Goal: Browse casually: Explore the website without a specific task or goal

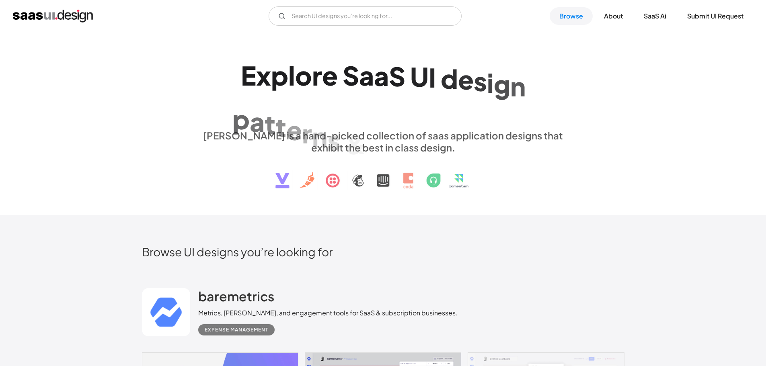
scroll to position [322, 0]
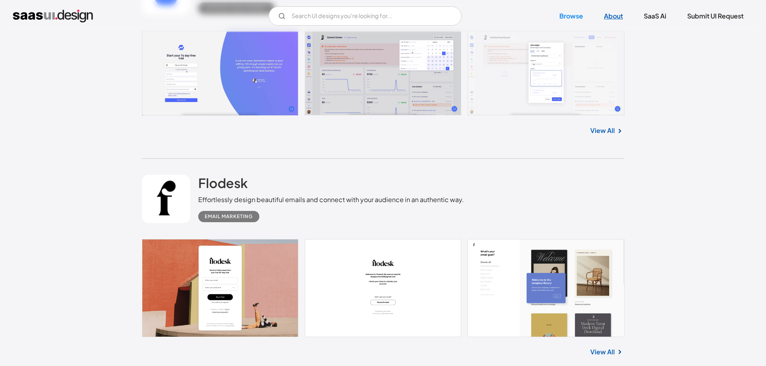
click at [617, 14] on link "About" at bounding box center [613, 16] width 38 height 18
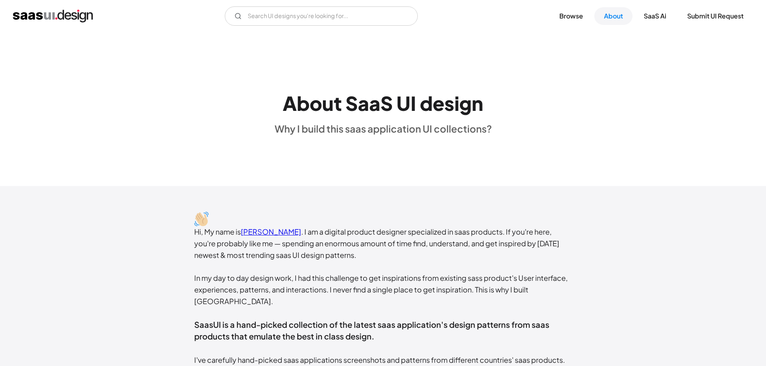
click at [651, 18] on link "SaaS Ai" at bounding box center [655, 16] width 42 height 18
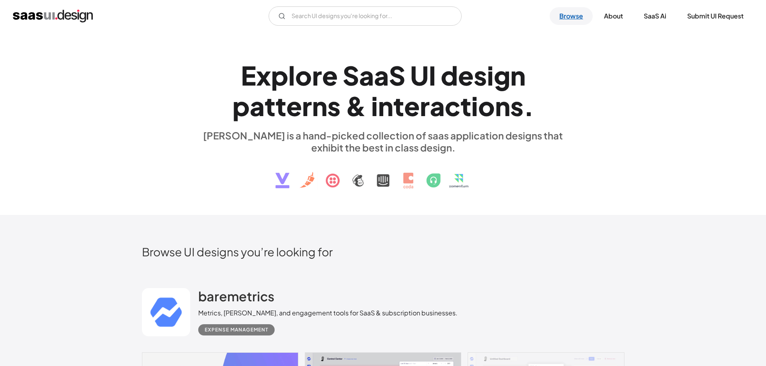
click at [578, 16] on link "Browse" at bounding box center [571, 16] width 43 height 18
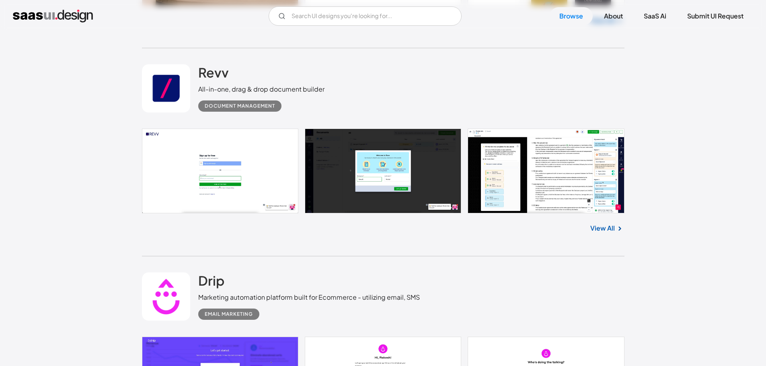
scroll to position [684, 0]
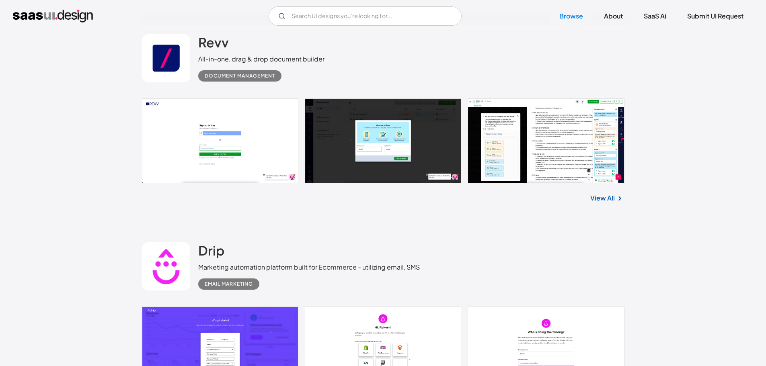
click at [528, 145] on link at bounding box center [383, 141] width 483 height 85
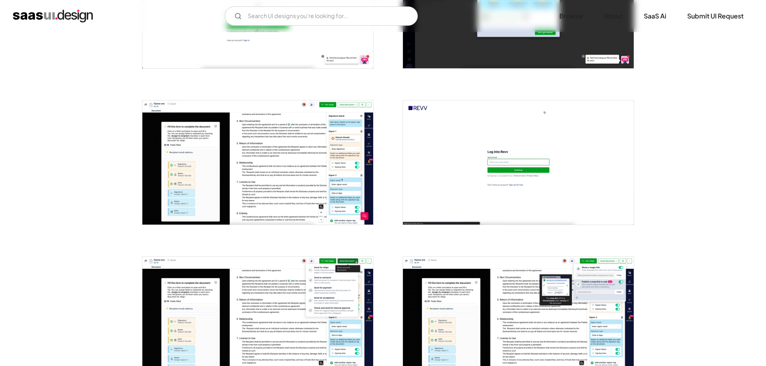
scroll to position [241, 0]
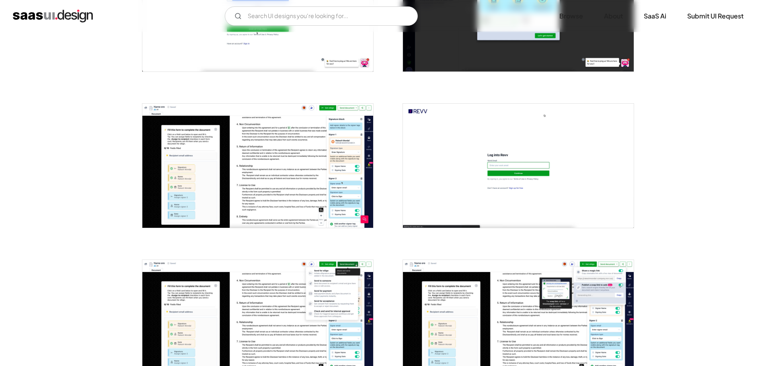
click at [460, 161] on img "open lightbox" at bounding box center [518, 166] width 231 height 124
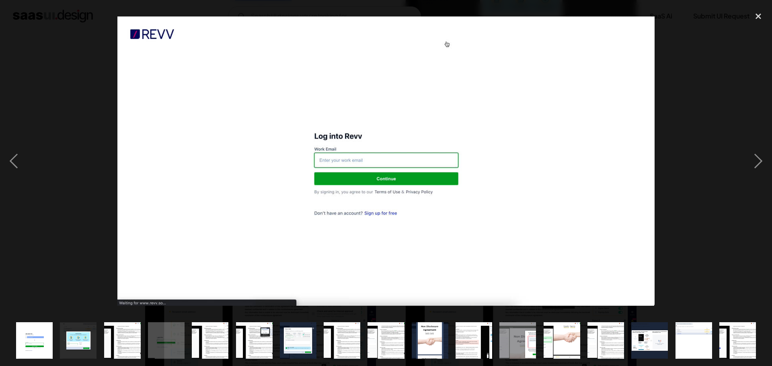
click at [724, 157] on div at bounding box center [386, 161] width 772 height 308
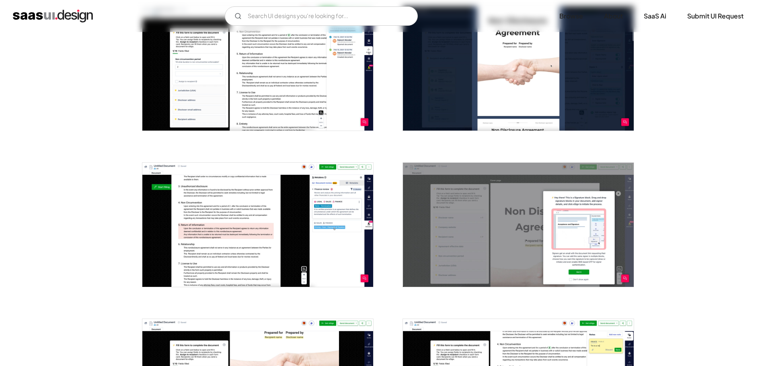
scroll to position [804, 0]
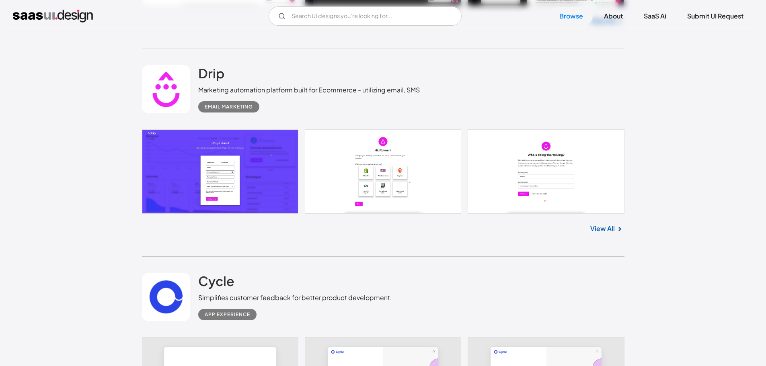
scroll to position [885, 0]
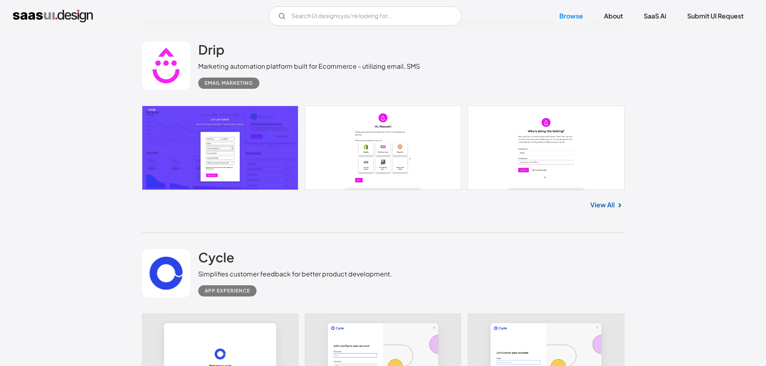
click at [251, 161] on link at bounding box center [383, 148] width 483 height 84
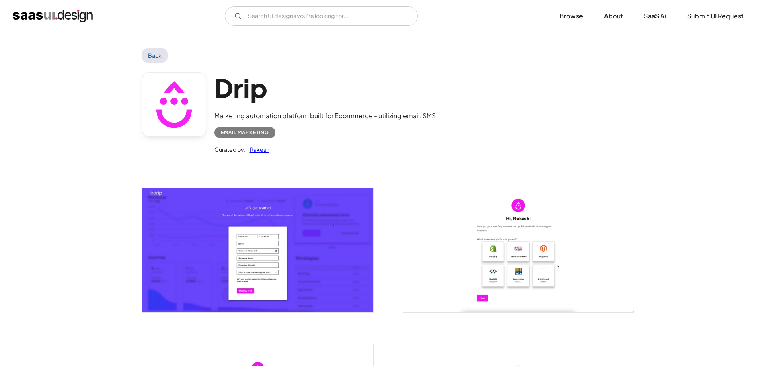
click at [470, 238] on img "open lightbox" at bounding box center [518, 250] width 231 height 124
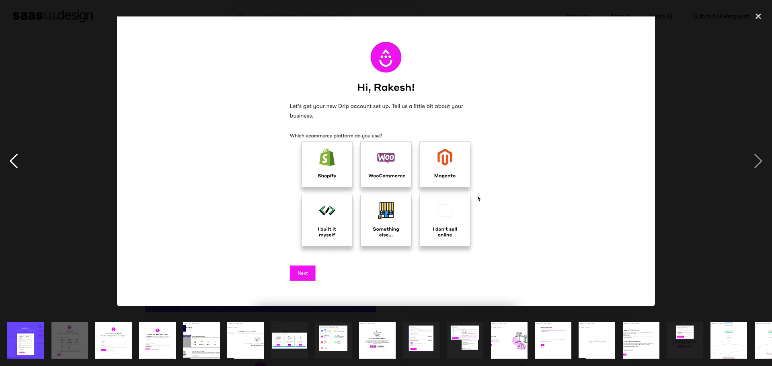
click at [12, 161] on div "previous image" at bounding box center [13, 161] width 27 height 308
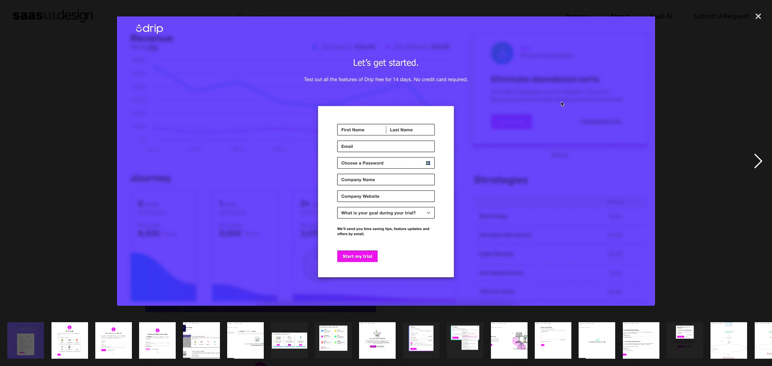
click at [757, 170] on div "next image" at bounding box center [758, 161] width 27 height 308
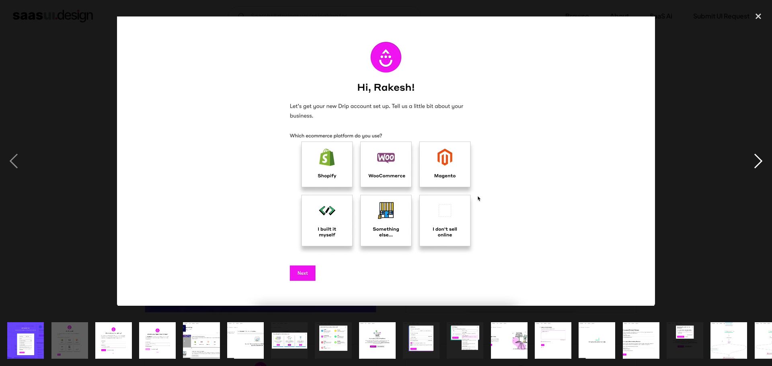
click at [757, 170] on div "next image" at bounding box center [758, 161] width 27 height 308
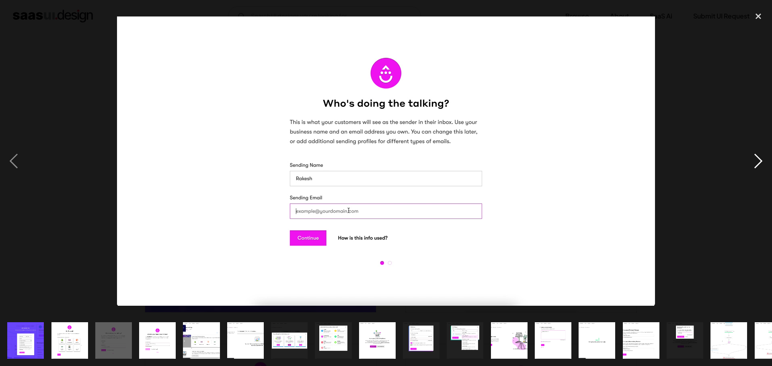
click at [757, 170] on div "next image" at bounding box center [758, 161] width 27 height 308
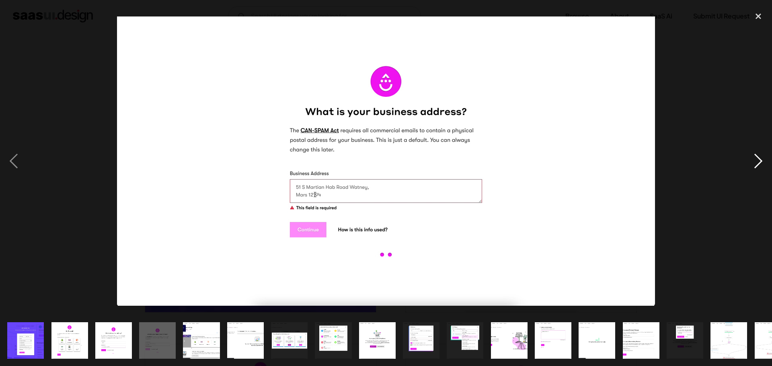
click at [757, 170] on div "next image" at bounding box center [758, 161] width 27 height 308
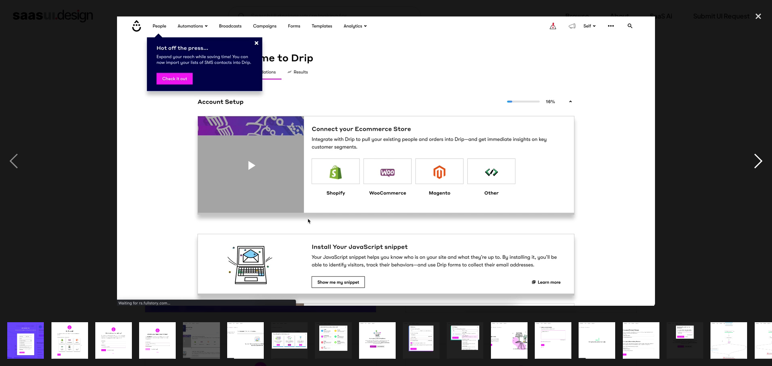
click at [757, 170] on div "next image" at bounding box center [758, 161] width 27 height 308
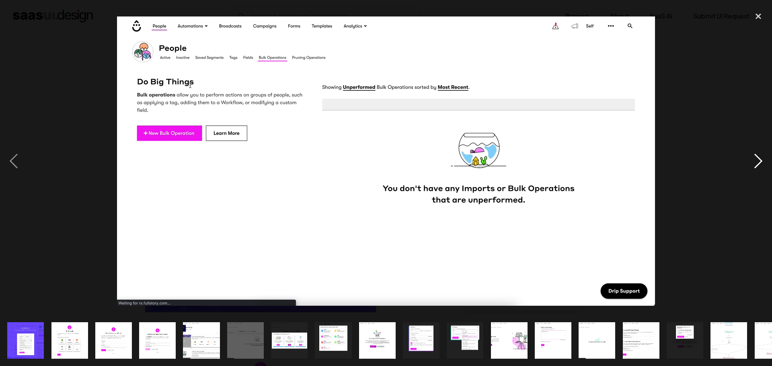
click at [757, 170] on div "next image" at bounding box center [758, 161] width 27 height 308
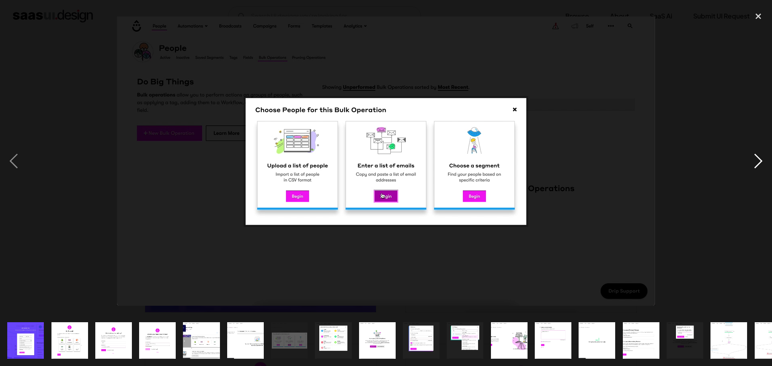
click at [757, 170] on div "next image" at bounding box center [758, 161] width 27 height 308
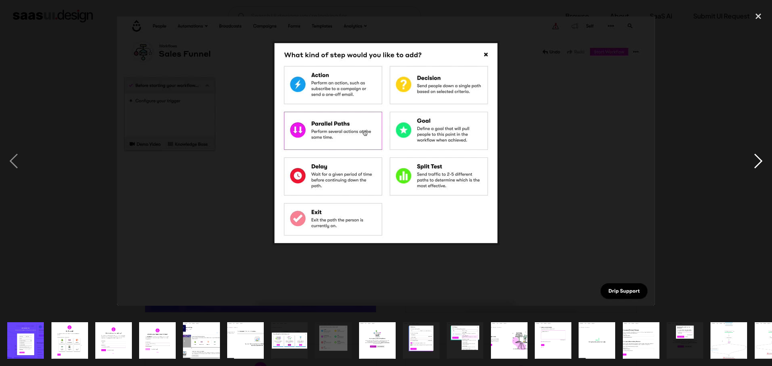
click at [757, 170] on div "next image" at bounding box center [758, 161] width 27 height 308
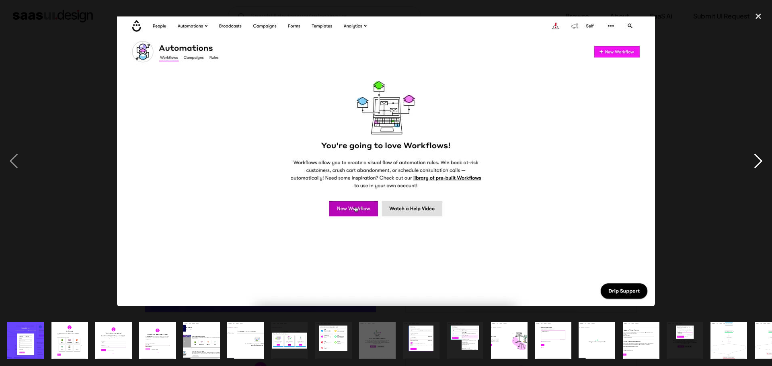
click at [757, 170] on div "next image" at bounding box center [758, 161] width 27 height 308
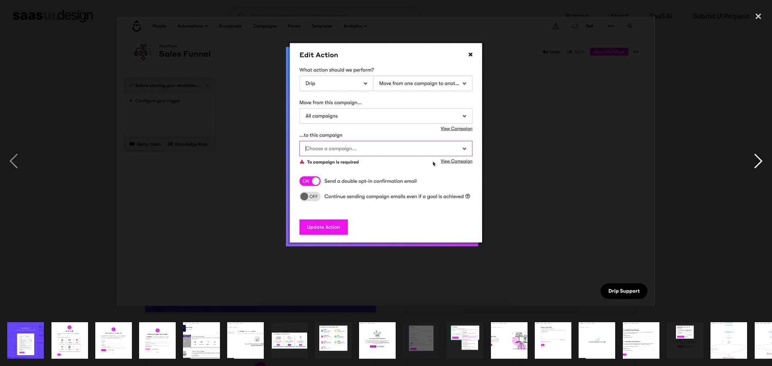
click at [757, 170] on div "next image" at bounding box center [758, 161] width 27 height 308
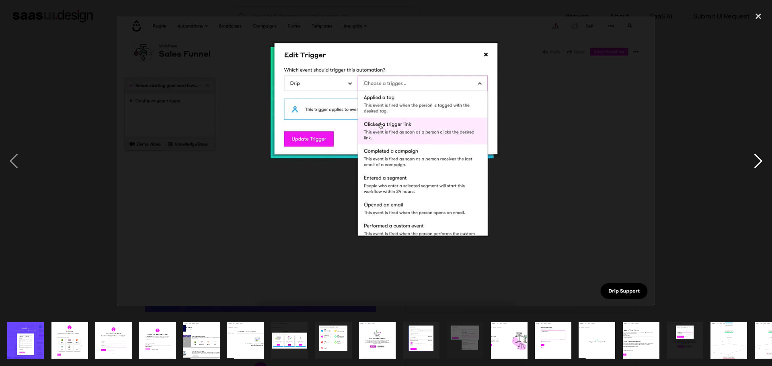
click at [757, 170] on div "next image" at bounding box center [758, 161] width 27 height 308
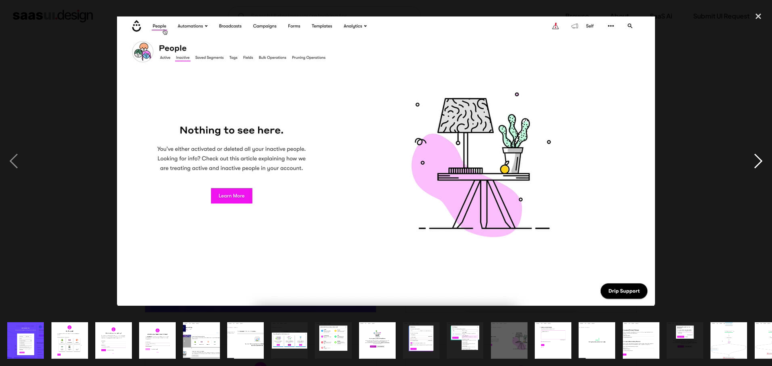
click at [757, 170] on div "next image" at bounding box center [758, 161] width 27 height 308
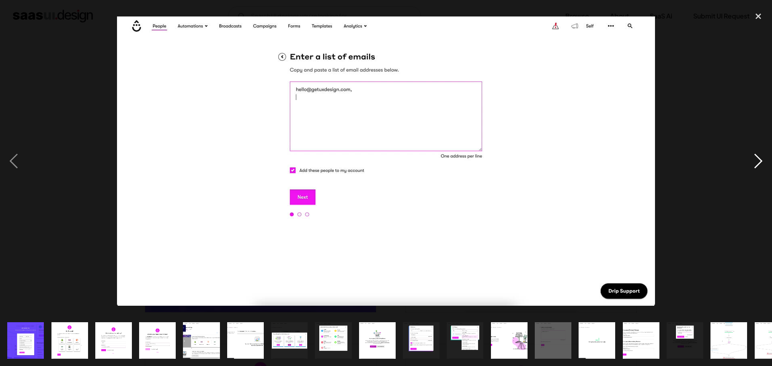
click at [757, 170] on div "next image" at bounding box center [758, 161] width 27 height 308
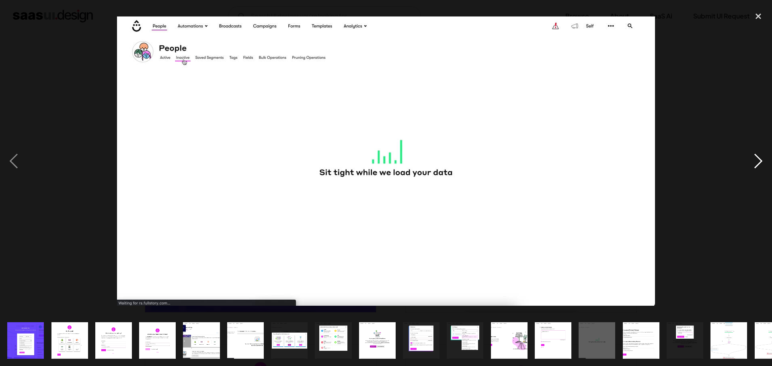
click at [757, 170] on div "next image" at bounding box center [758, 161] width 27 height 308
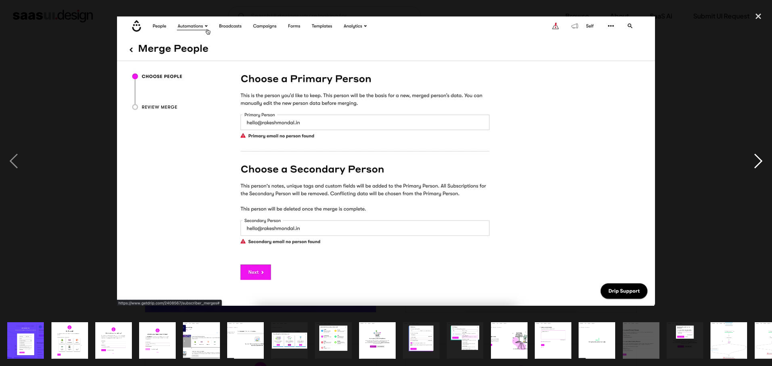
click at [757, 170] on div "next image" at bounding box center [758, 161] width 27 height 308
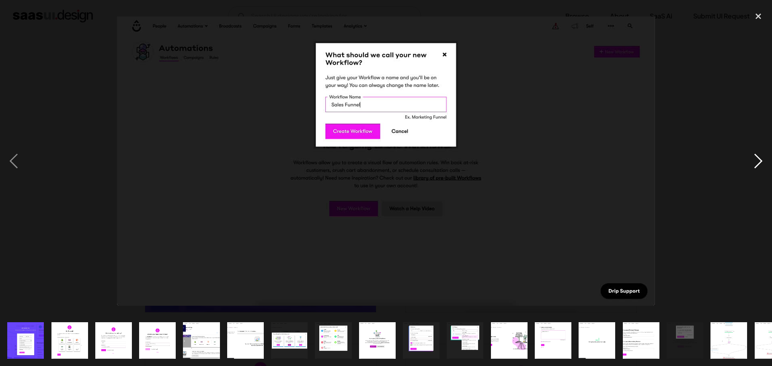
click at [757, 170] on div "next image" at bounding box center [758, 161] width 27 height 308
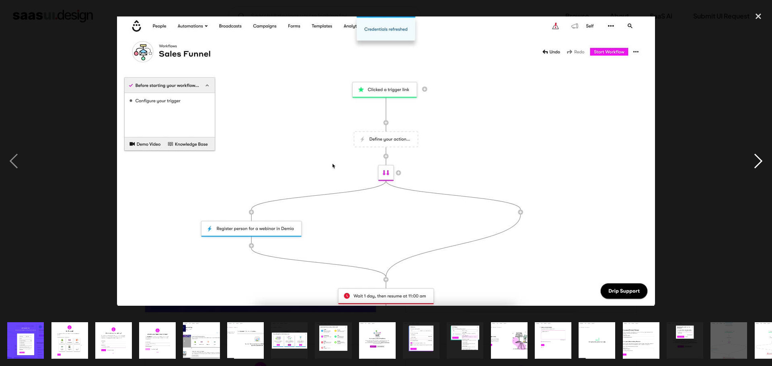
click at [757, 170] on div "next image" at bounding box center [758, 161] width 27 height 308
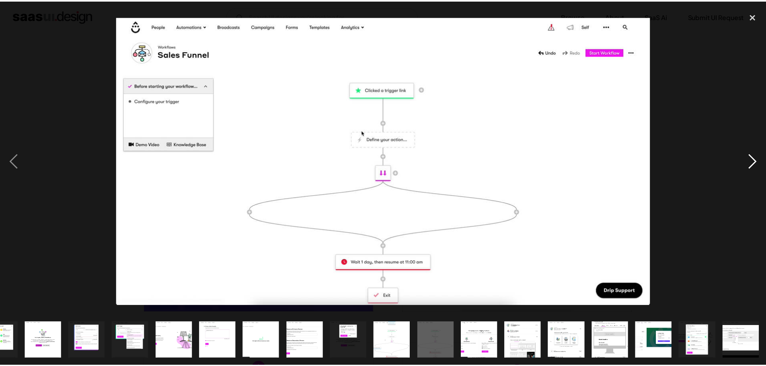
scroll to position [0, 334]
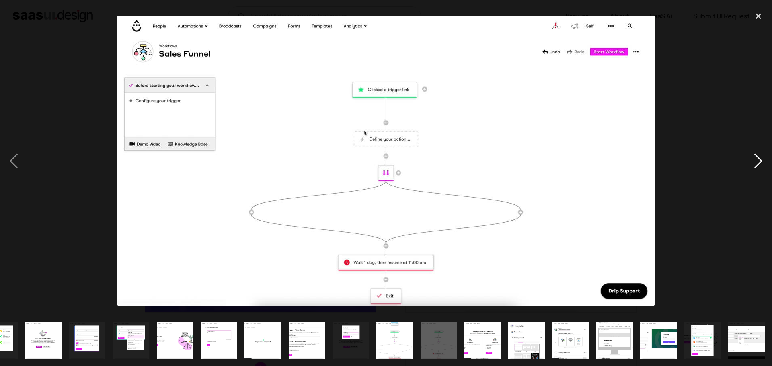
click at [756, 169] on div "next image" at bounding box center [758, 161] width 27 height 308
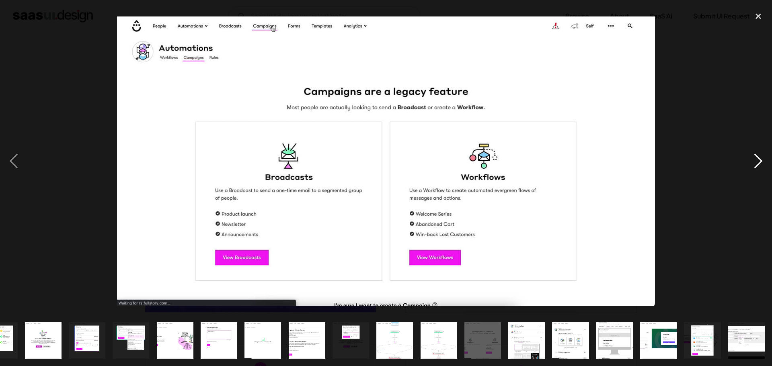
click at [756, 169] on div "next image" at bounding box center [758, 161] width 27 height 308
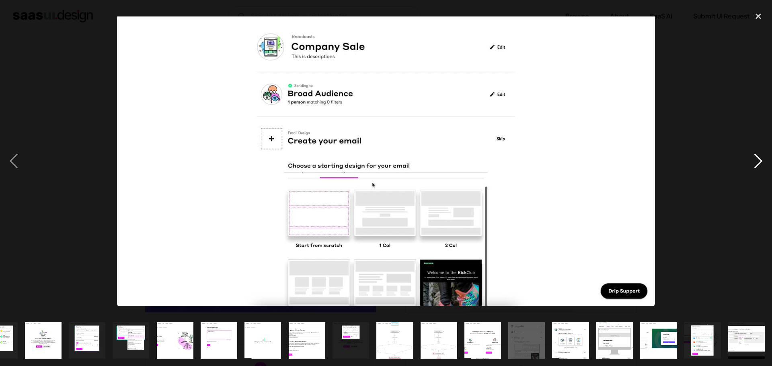
click at [756, 169] on div "next image" at bounding box center [758, 161] width 27 height 308
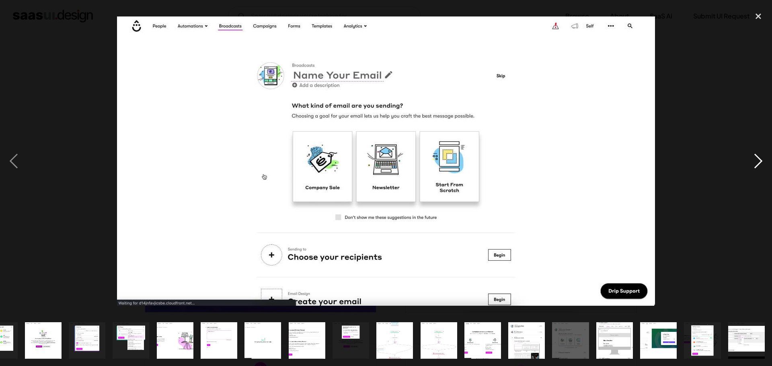
click at [756, 169] on div "next image" at bounding box center [758, 161] width 27 height 308
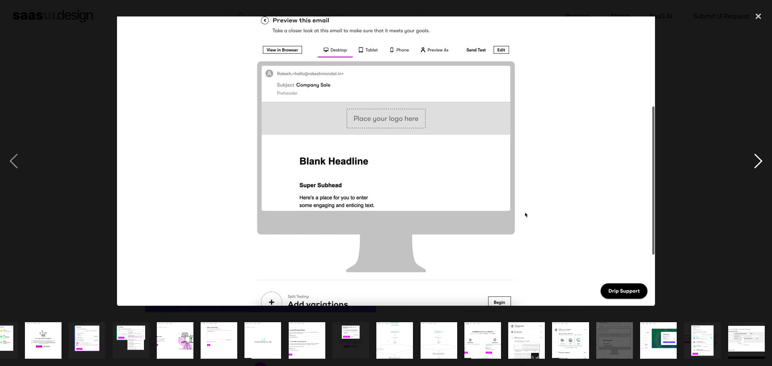
click at [756, 169] on div "next image" at bounding box center [758, 161] width 27 height 308
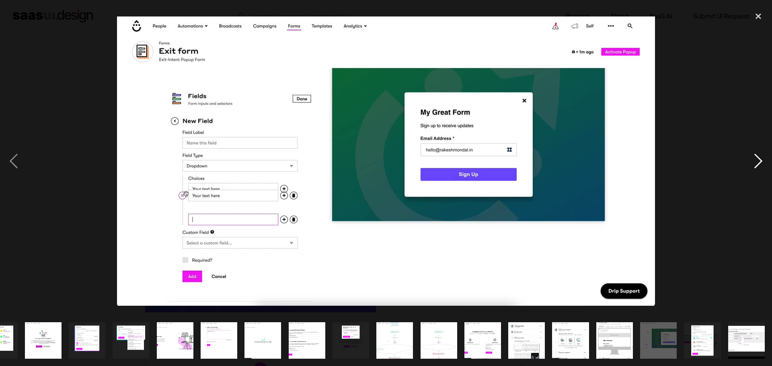
click at [756, 169] on div "next image" at bounding box center [758, 161] width 27 height 308
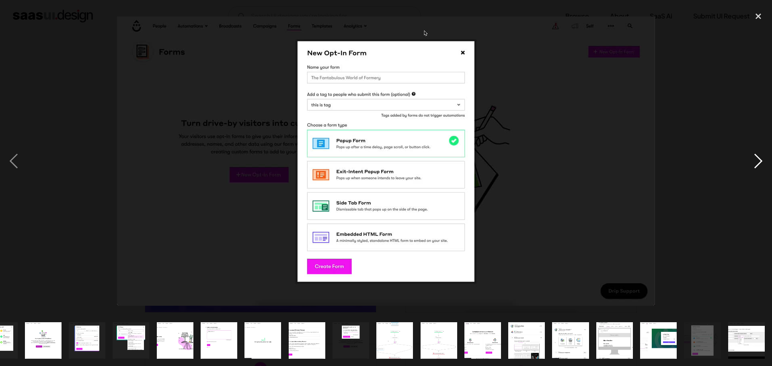
click at [756, 169] on div "next image" at bounding box center [758, 161] width 27 height 308
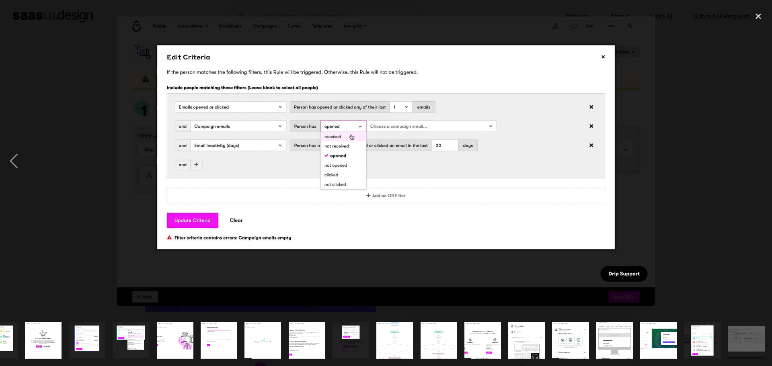
click at [689, 114] on div at bounding box center [386, 161] width 772 height 308
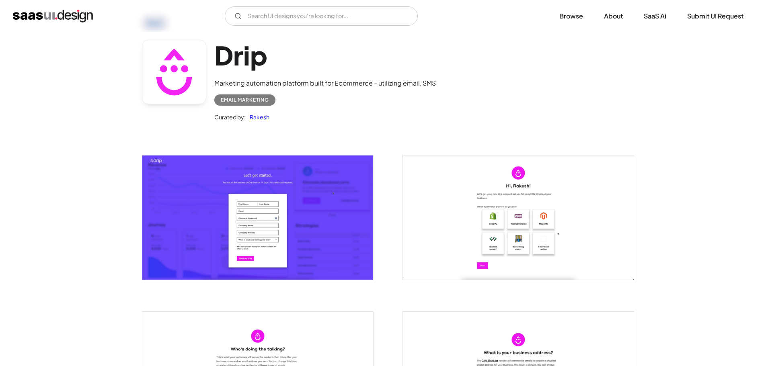
scroll to position [121, 0]
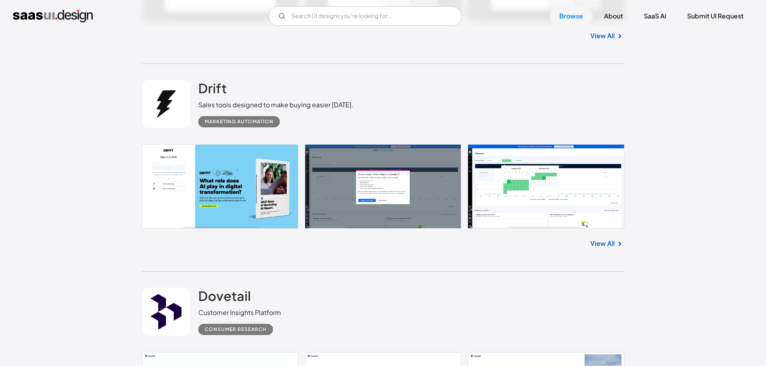
scroll to position [1287, 0]
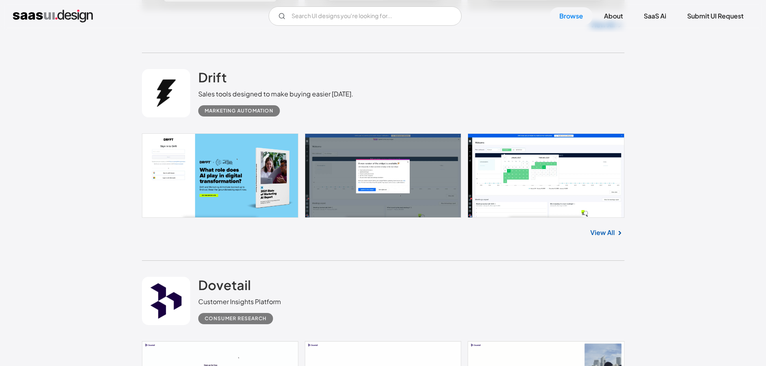
click at [271, 189] on link at bounding box center [383, 176] width 483 height 85
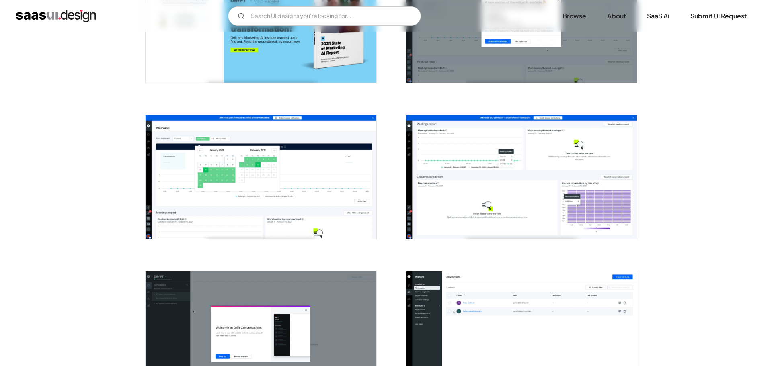
scroll to position [241, 0]
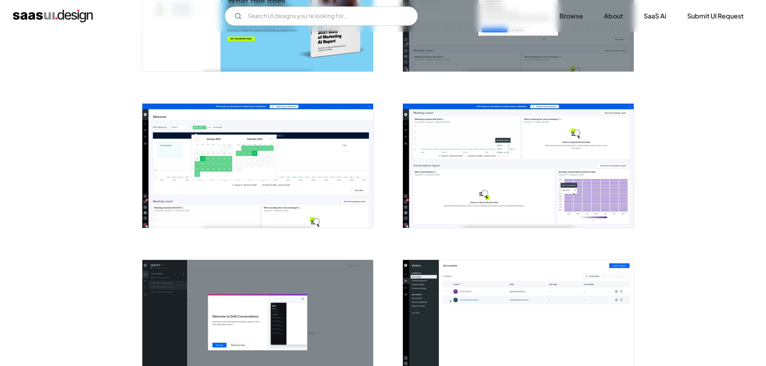
click at [270, 171] on img "open lightbox" at bounding box center [257, 166] width 231 height 124
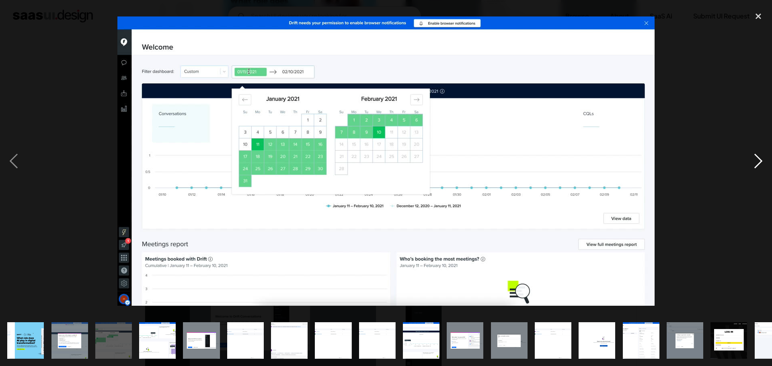
click at [761, 161] on div "next image" at bounding box center [758, 161] width 27 height 308
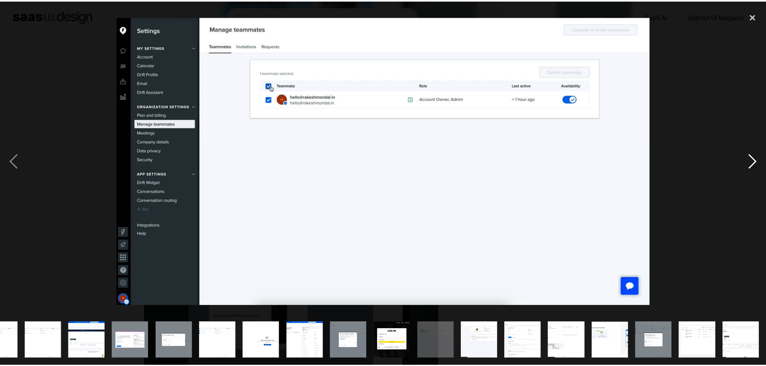
scroll to position [0, 334]
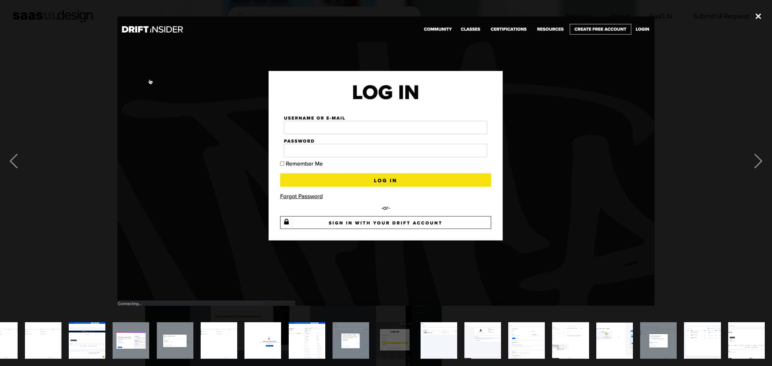
click at [753, 17] on div "close lightbox" at bounding box center [758, 16] width 27 height 18
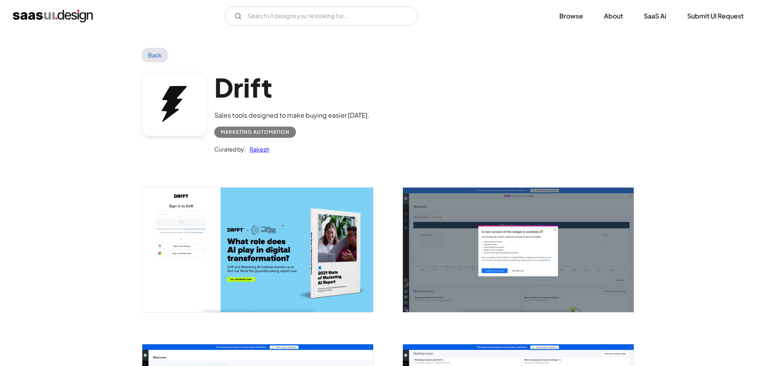
scroll to position [0, 0]
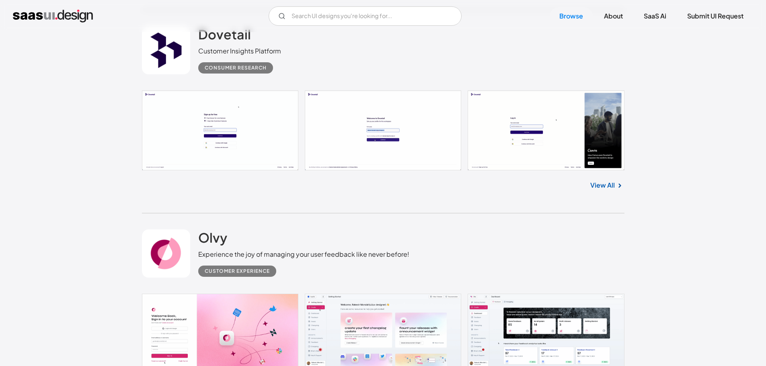
scroll to position [1548, 0]
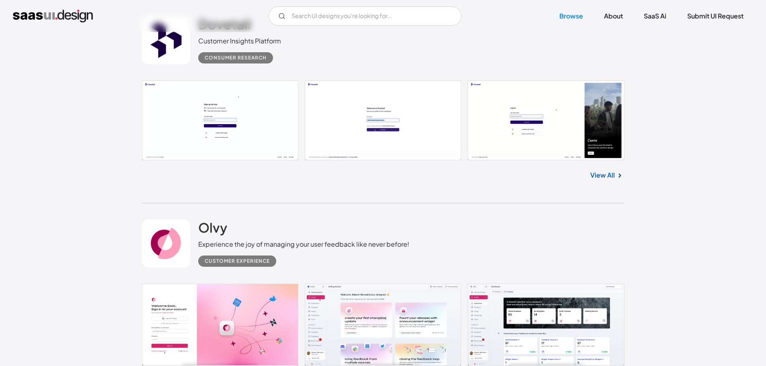
click at [251, 284] on link at bounding box center [383, 325] width 483 height 82
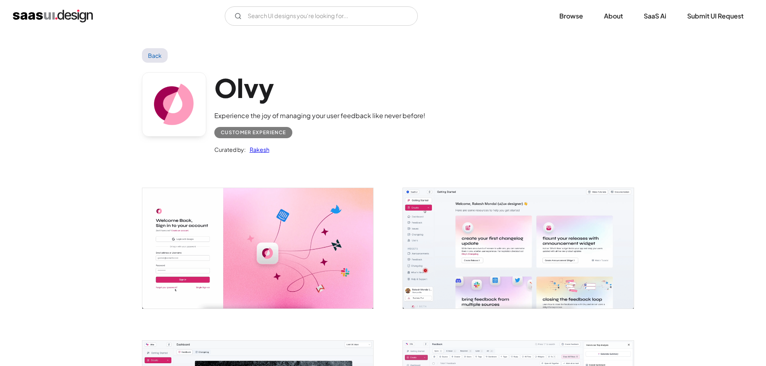
click at [298, 267] on img "open lightbox" at bounding box center [257, 248] width 231 height 120
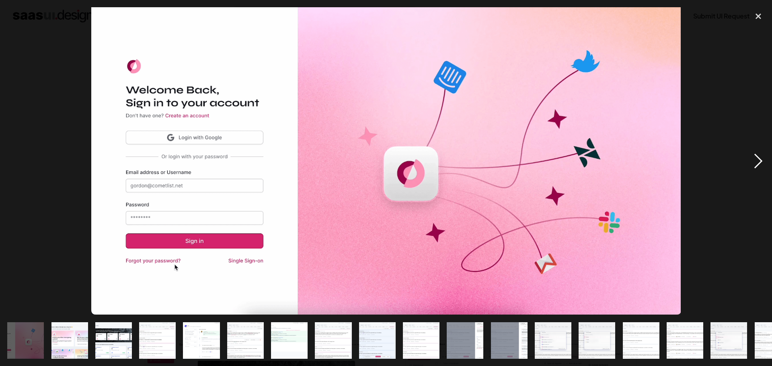
click at [754, 165] on div "next image" at bounding box center [758, 161] width 27 height 308
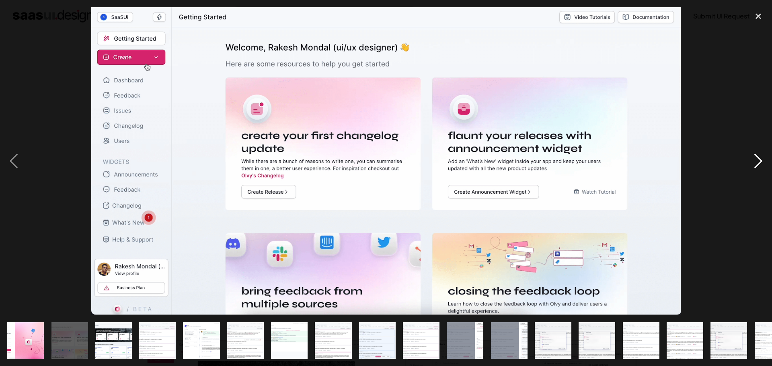
click at [754, 165] on div "next image" at bounding box center [758, 161] width 27 height 308
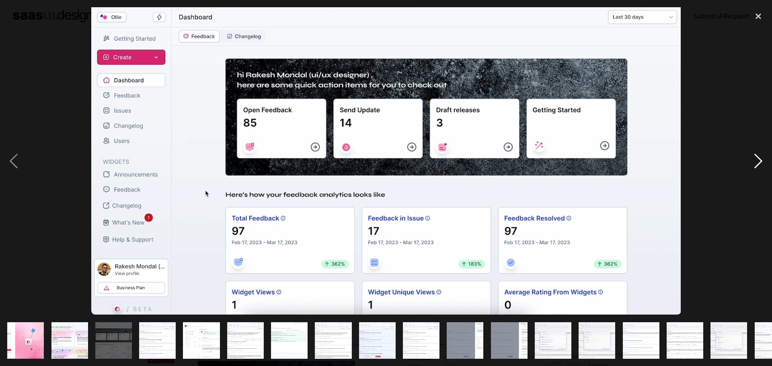
click at [754, 165] on div "next image" at bounding box center [758, 161] width 27 height 308
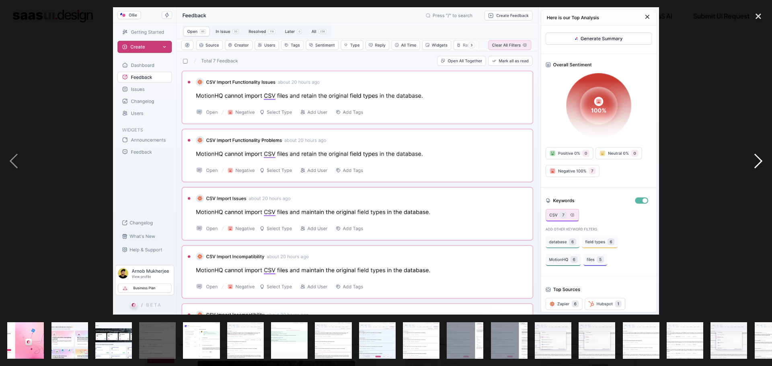
click at [754, 165] on div "next image" at bounding box center [758, 161] width 27 height 308
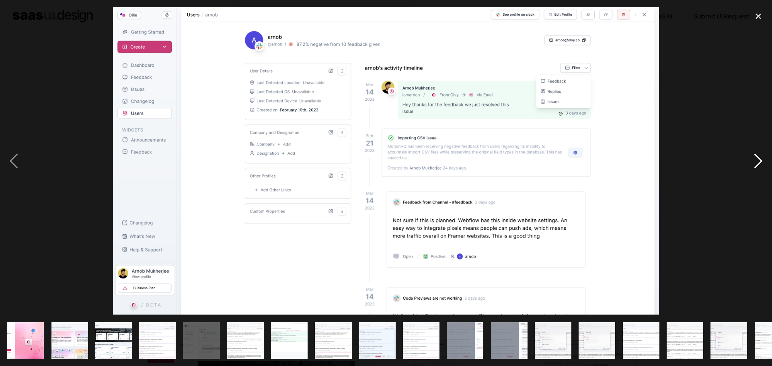
click at [754, 165] on div "next image" at bounding box center [758, 161] width 27 height 308
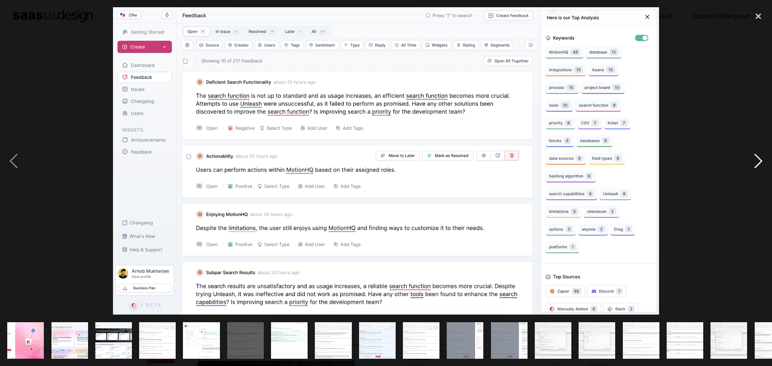
click at [754, 165] on div "next image" at bounding box center [758, 161] width 27 height 308
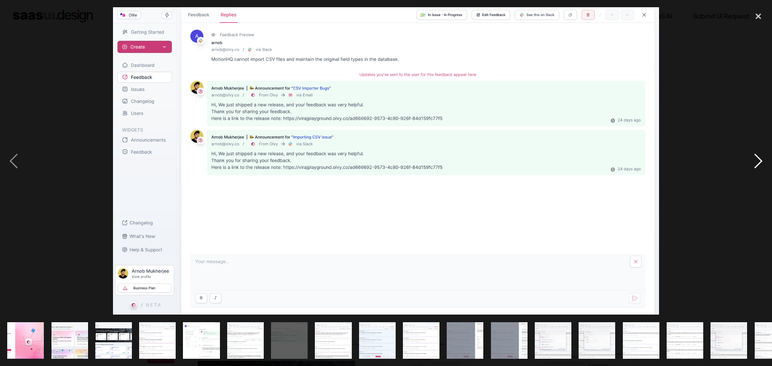
click at [754, 165] on div "next image" at bounding box center [758, 161] width 27 height 308
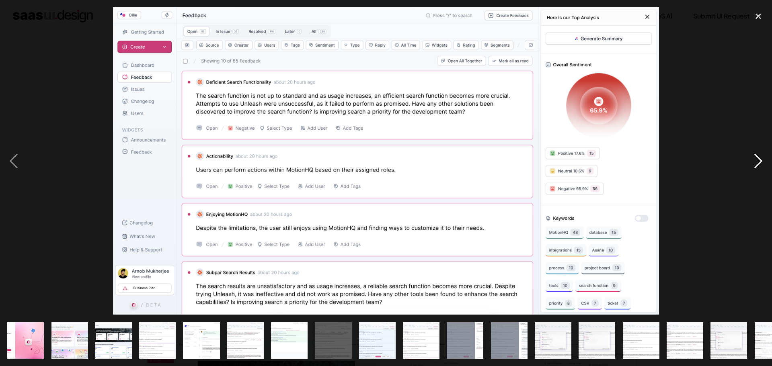
click at [754, 165] on div "next image" at bounding box center [758, 161] width 27 height 308
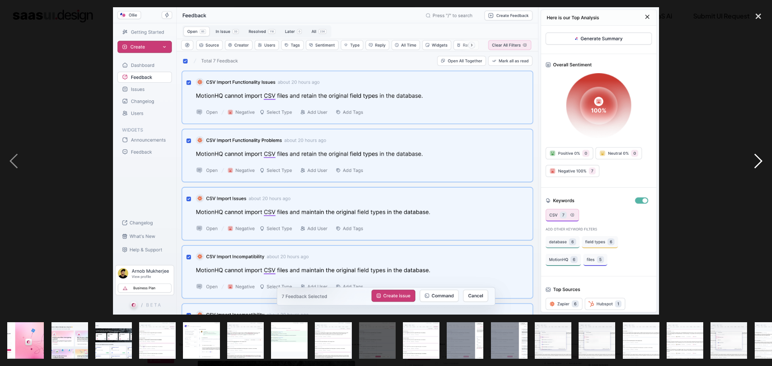
click at [754, 165] on div "next image" at bounding box center [758, 161] width 27 height 308
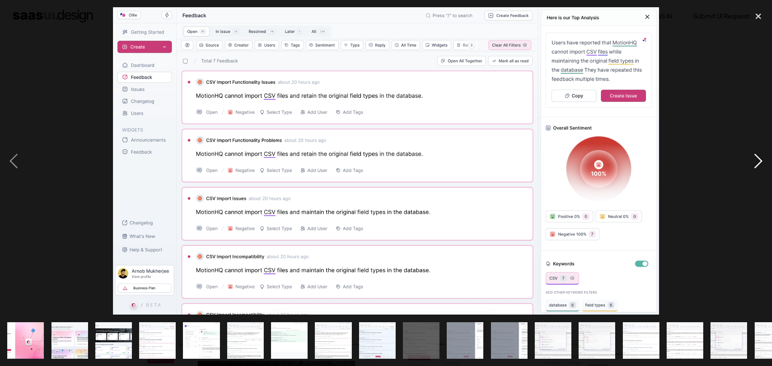
click at [754, 165] on div "next image" at bounding box center [758, 161] width 27 height 308
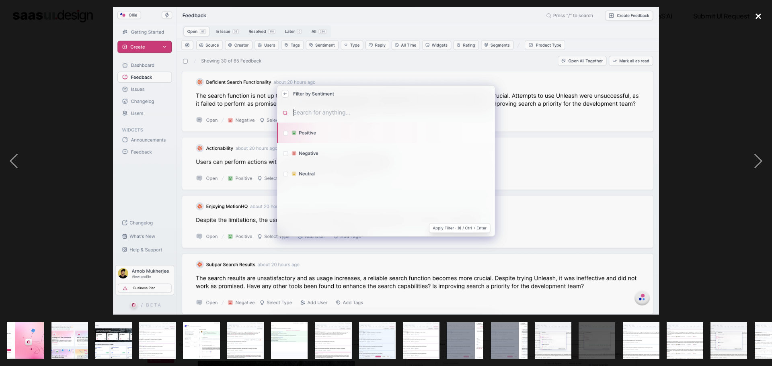
click at [760, 19] on div "close lightbox" at bounding box center [758, 16] width 27 height 18
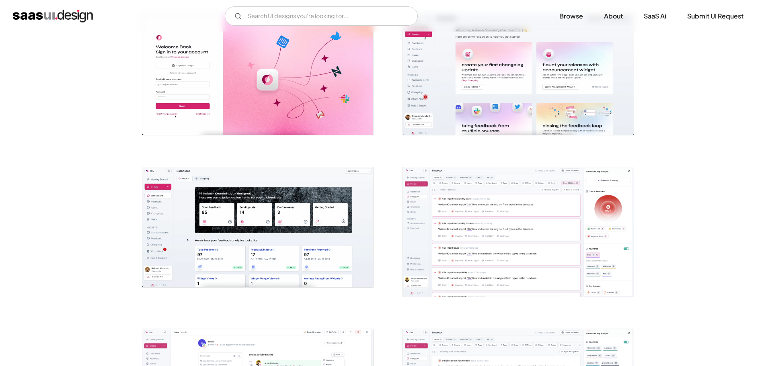
scroll to position [201, 0]
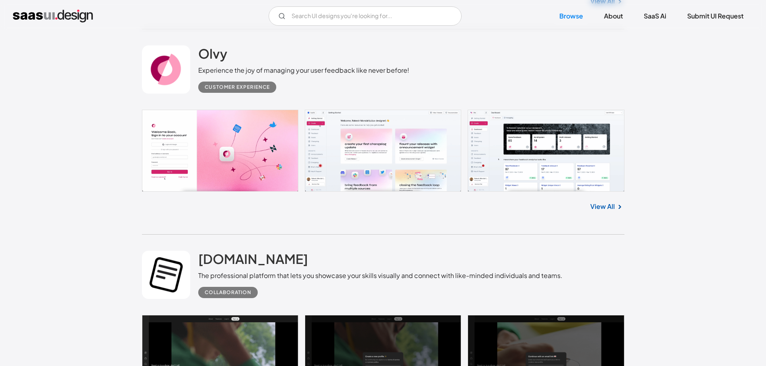
scroll to position [1741, 0]
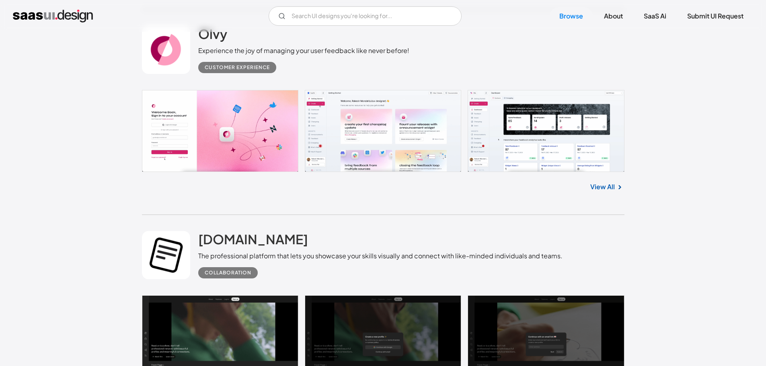
click at [259, 296] on link at bounding box center [383, 345] width 483 height 98
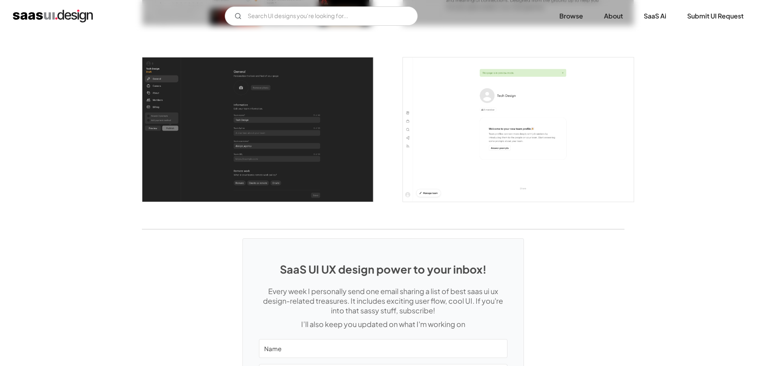
scroll to position [2091, 0]
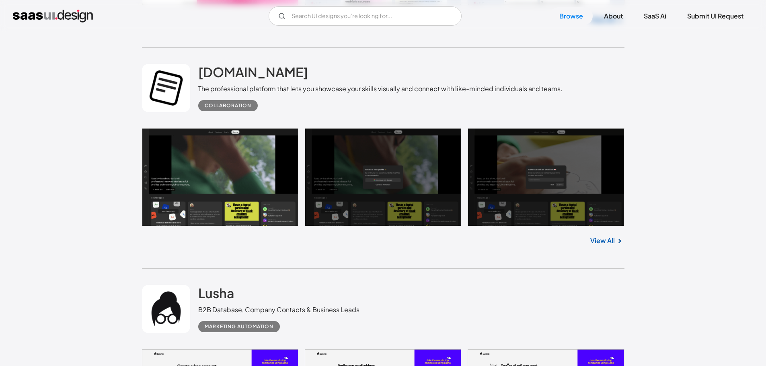
scroll to position [1940, 0]
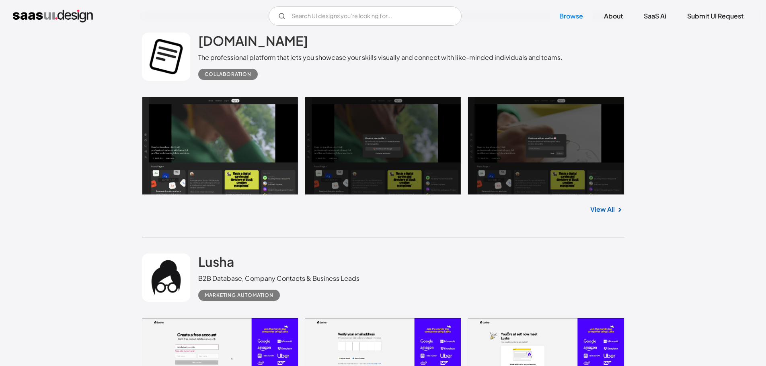
click at [230, 318] on link at bounding box center [383, 363] width 483 height 90
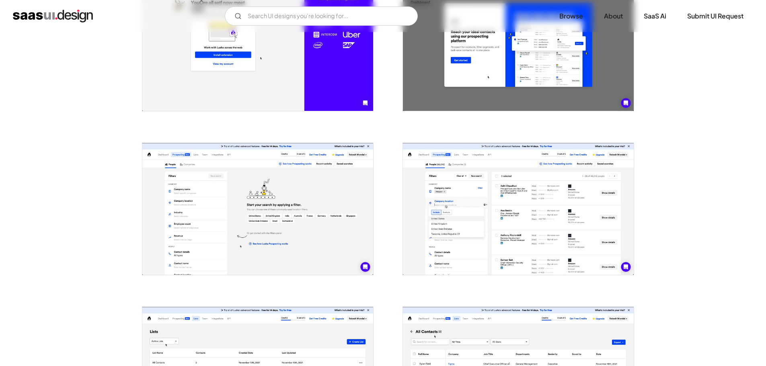
scroll to position [362, 0]
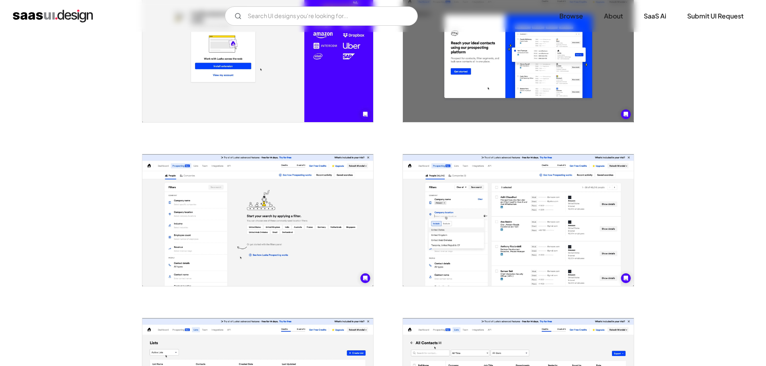
click at [454, 212] on img "open lightbox" at bounding box center [518, 220] width 231 height 132
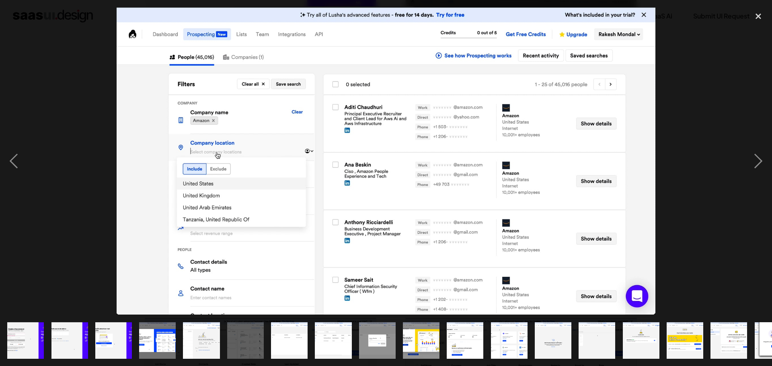
click at [689, 186] on div at bounding box center [386, 161] width 772 height 308
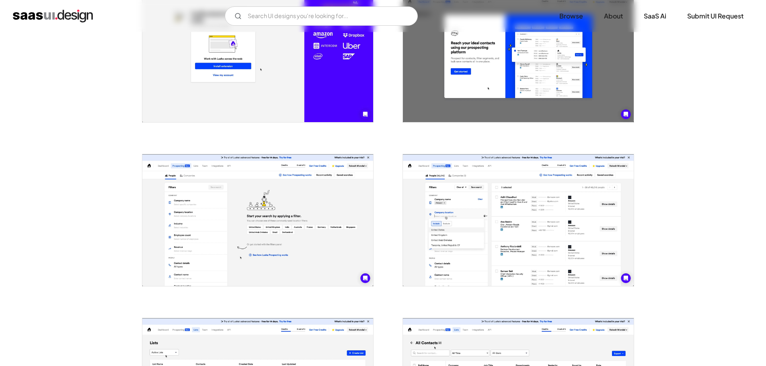
click at [451, 197] on img "open lightbox" at bounding box center [518, 220] width 231 height 132
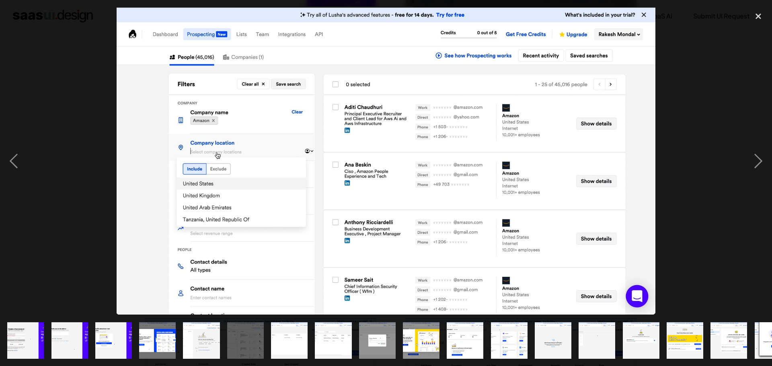
click at [672, 161] on div at bounding box center [386, 161] width 772 height 308
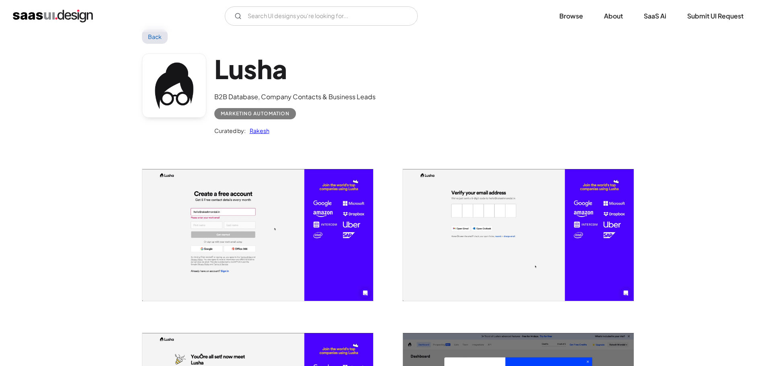
scroll to position [0, 0]
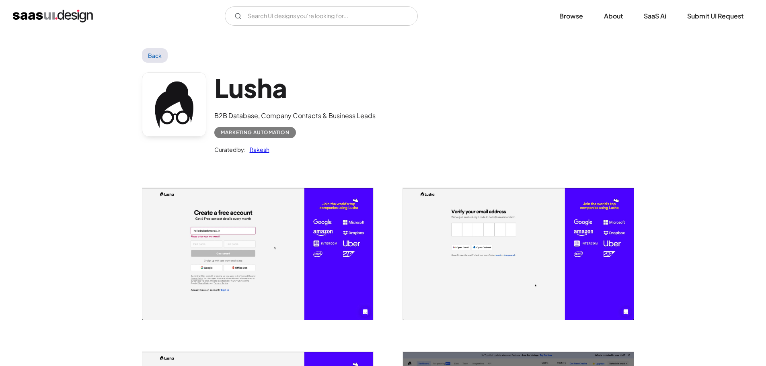
click at [155, 60] on link "Back" at bounding box center [155, 55] width 26 height 14
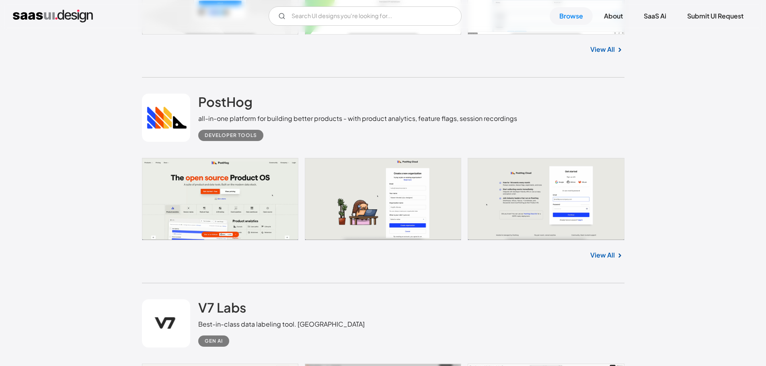
scroll to position [3072, 0]
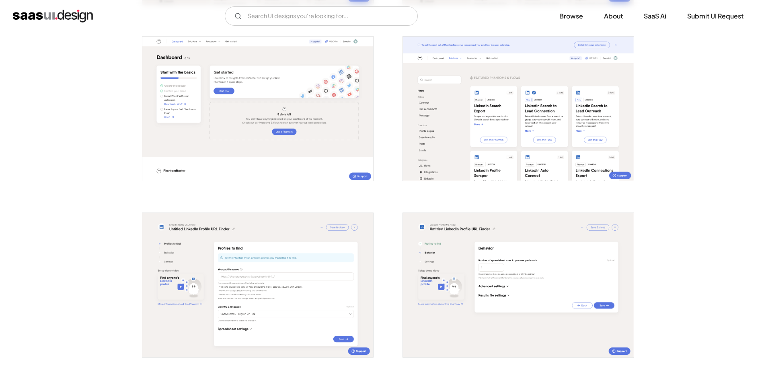
scroll to position [523, 0]
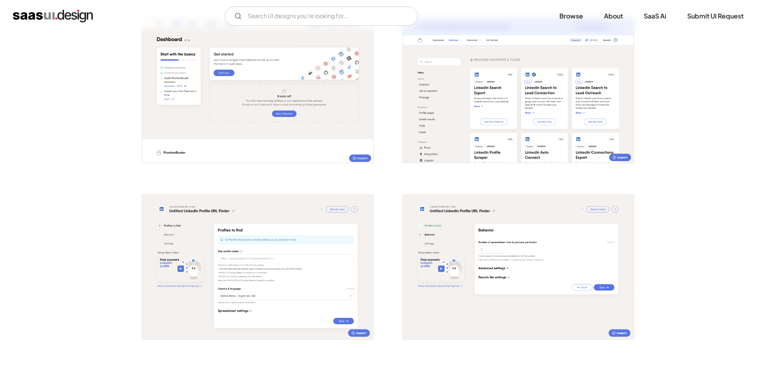
click at [278, 97] on img "open lightbox" at bounding box center [257, 91] width 231 height 144
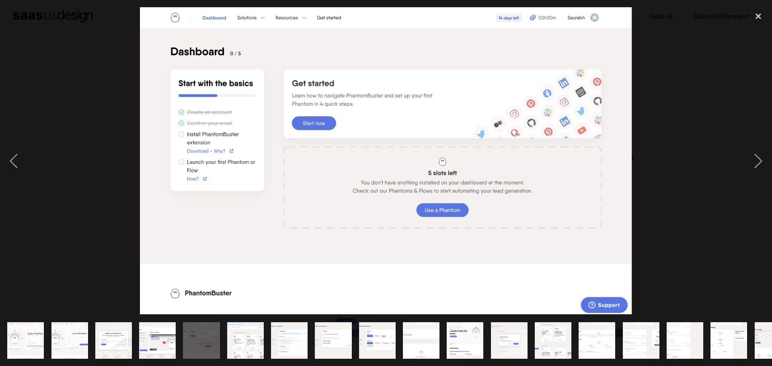
click at [663, 158] on div at bounding box center [386, 161] width 772 height 308
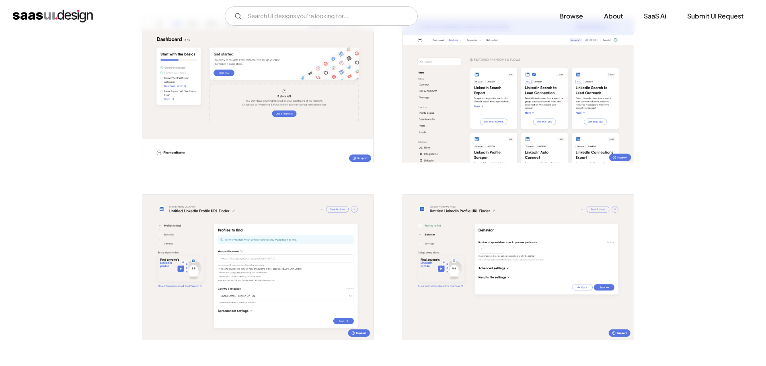
click at [456, 105] on img "open lightbox" at bounding box center [518, 91] width 231 height 144
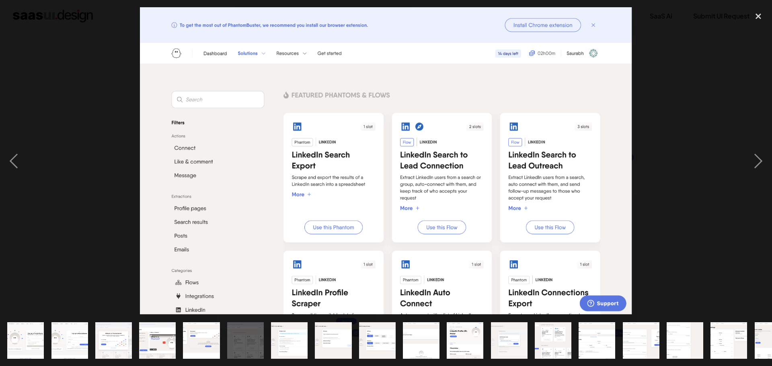
click at [641, 195] on div at bounding box center [386, 161] width 772 height 308
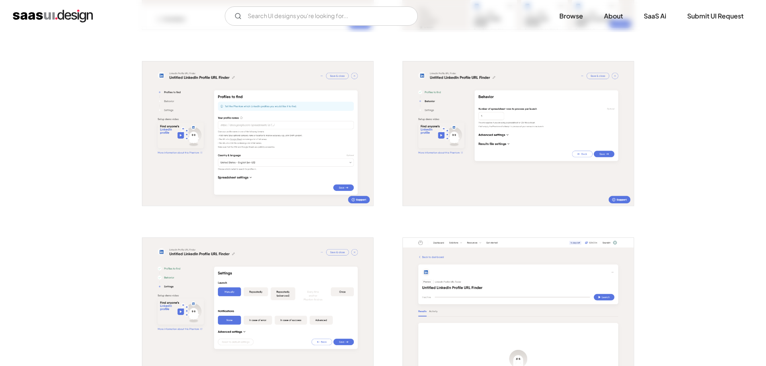
scroll to position [684, 0]
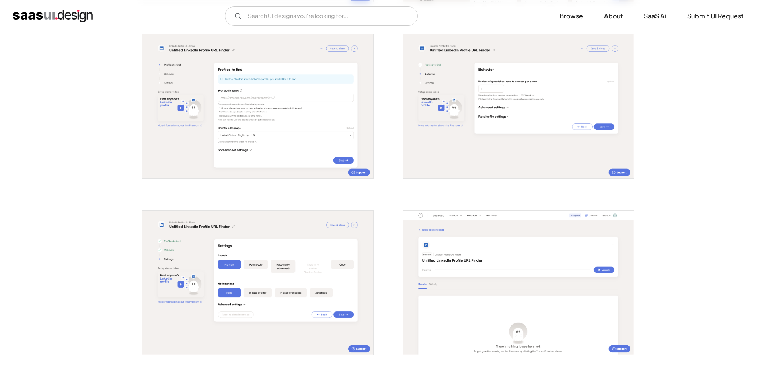
click at [265, 124] on img "open lightbox" at bounding box center [257, 106] width 231 height 144
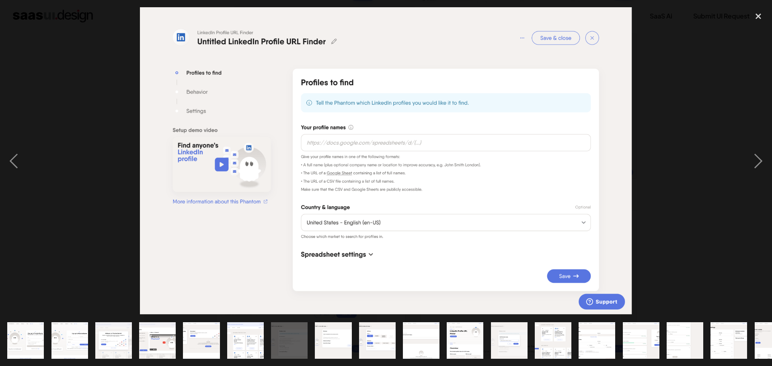
click at [682, 158] on div at bounding box center [386, 161] width 772 height 308
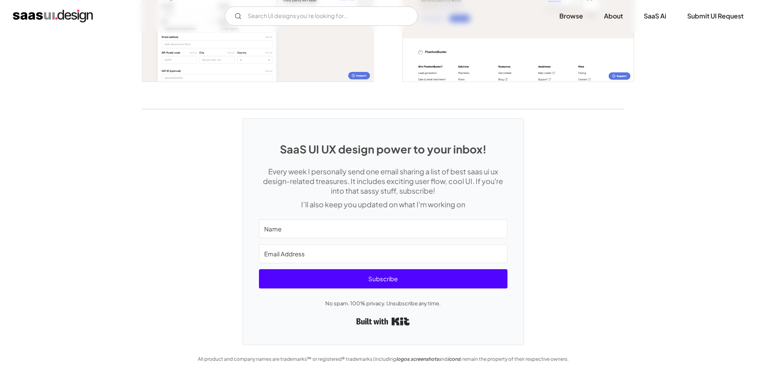
scroll to position [1670, 0]
